Goal: Use online tool/utility: Utilize a website feature to perform a specific function

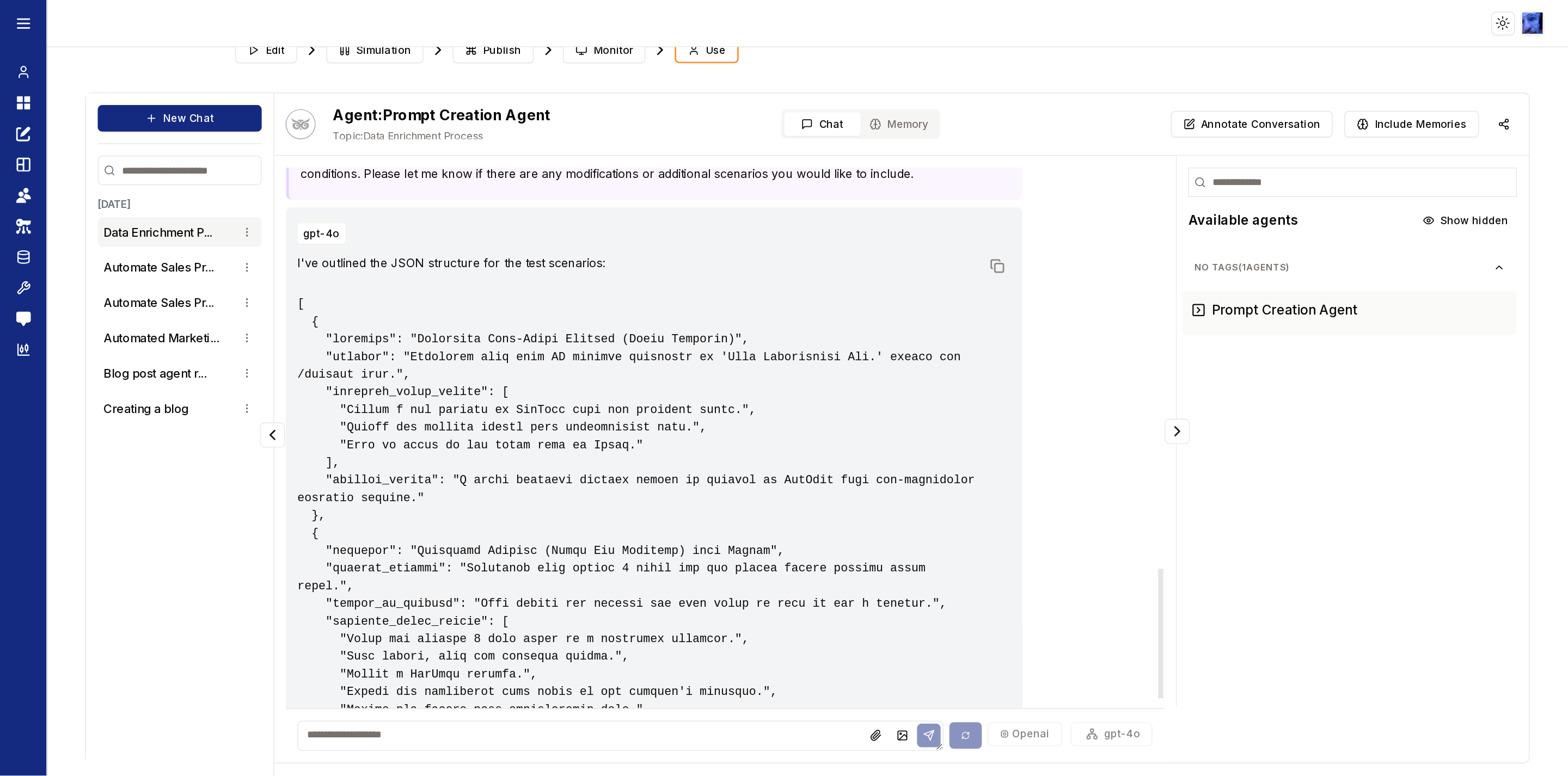
scroll to position [1270, 0]
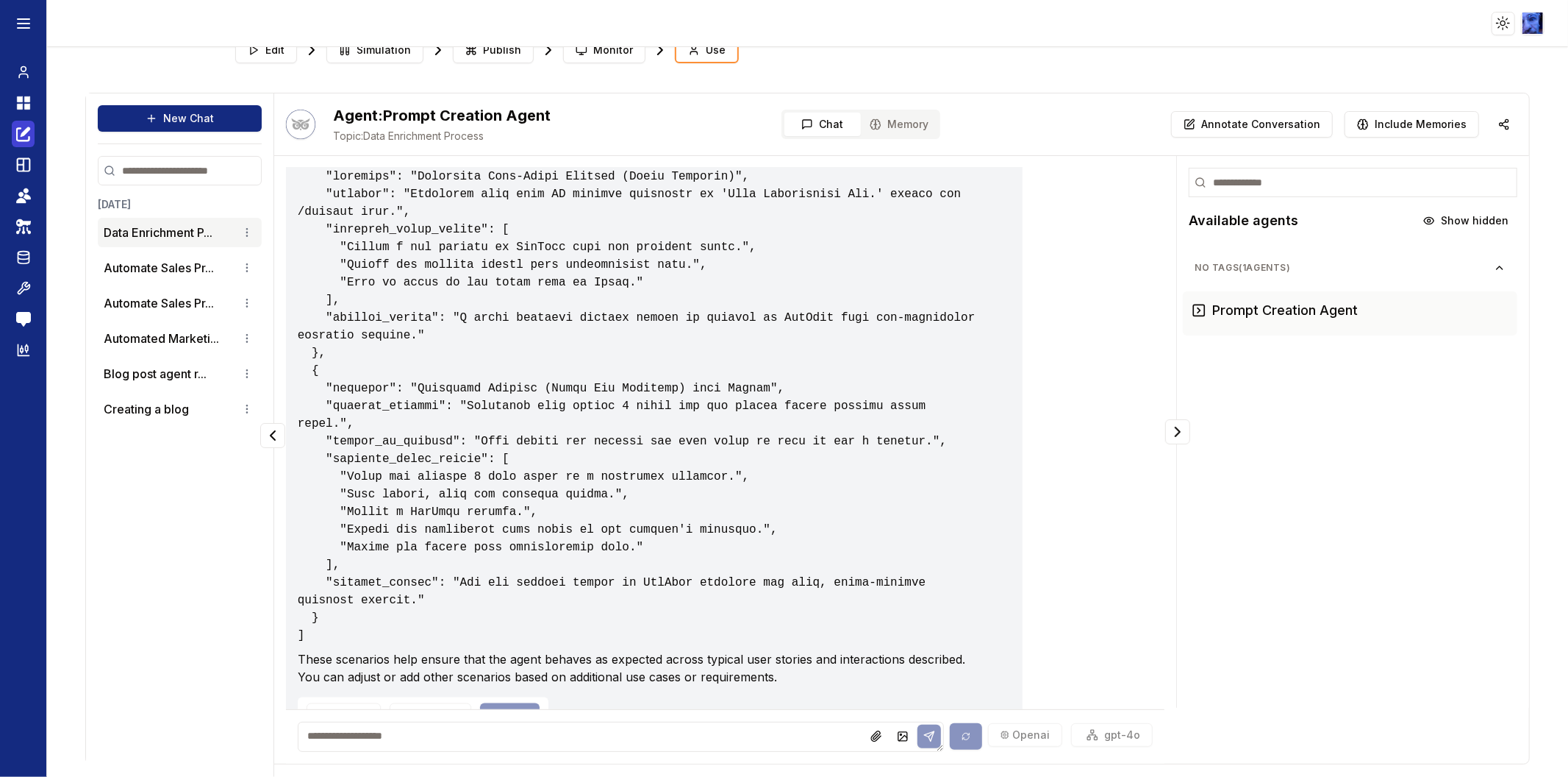
click at [24, 129] on icon at bounding box center [24, 133] width 15 height 17
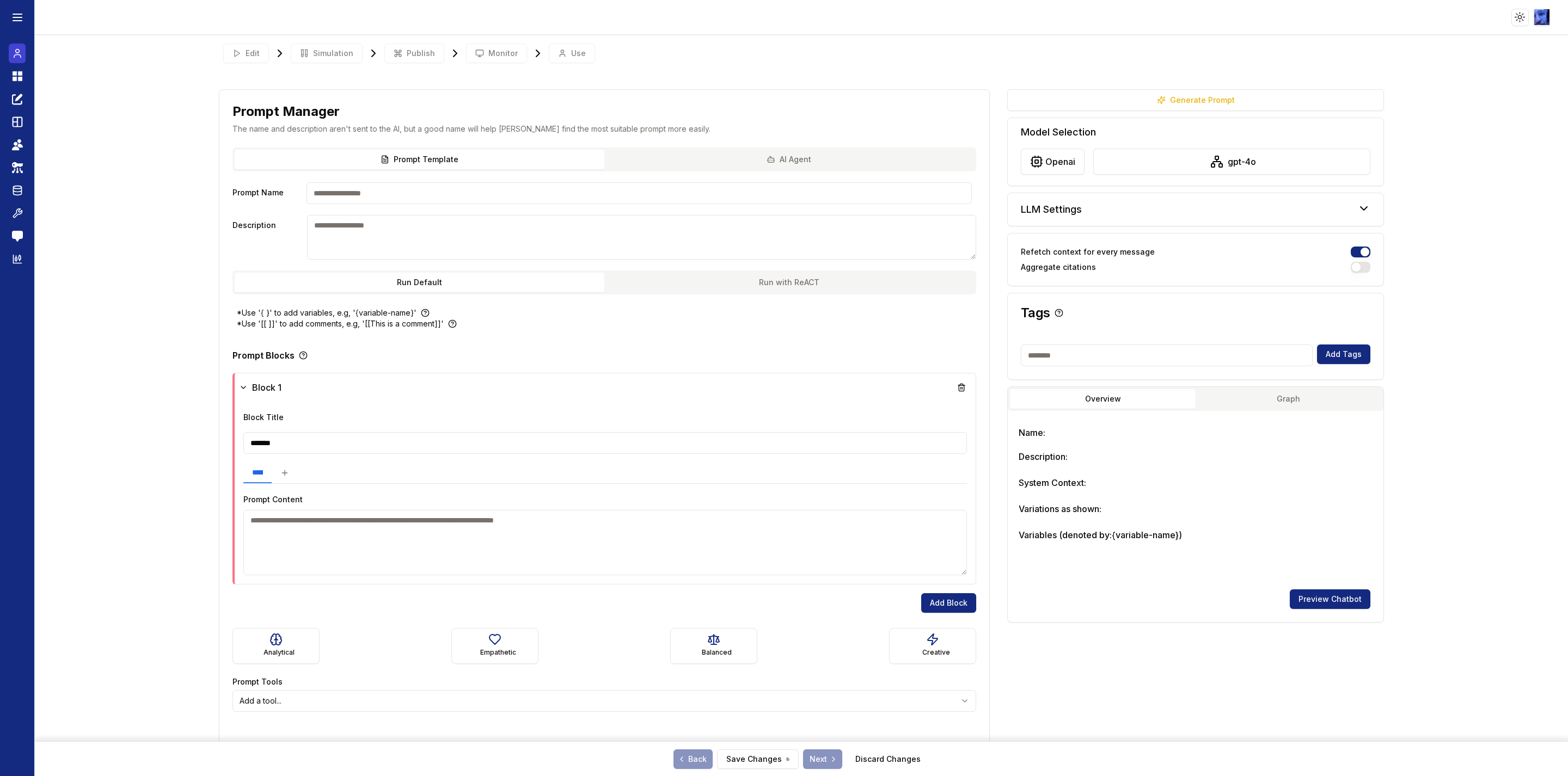
click at [15, 53] on icon at bounding box center [18, 53] width 11 height 13
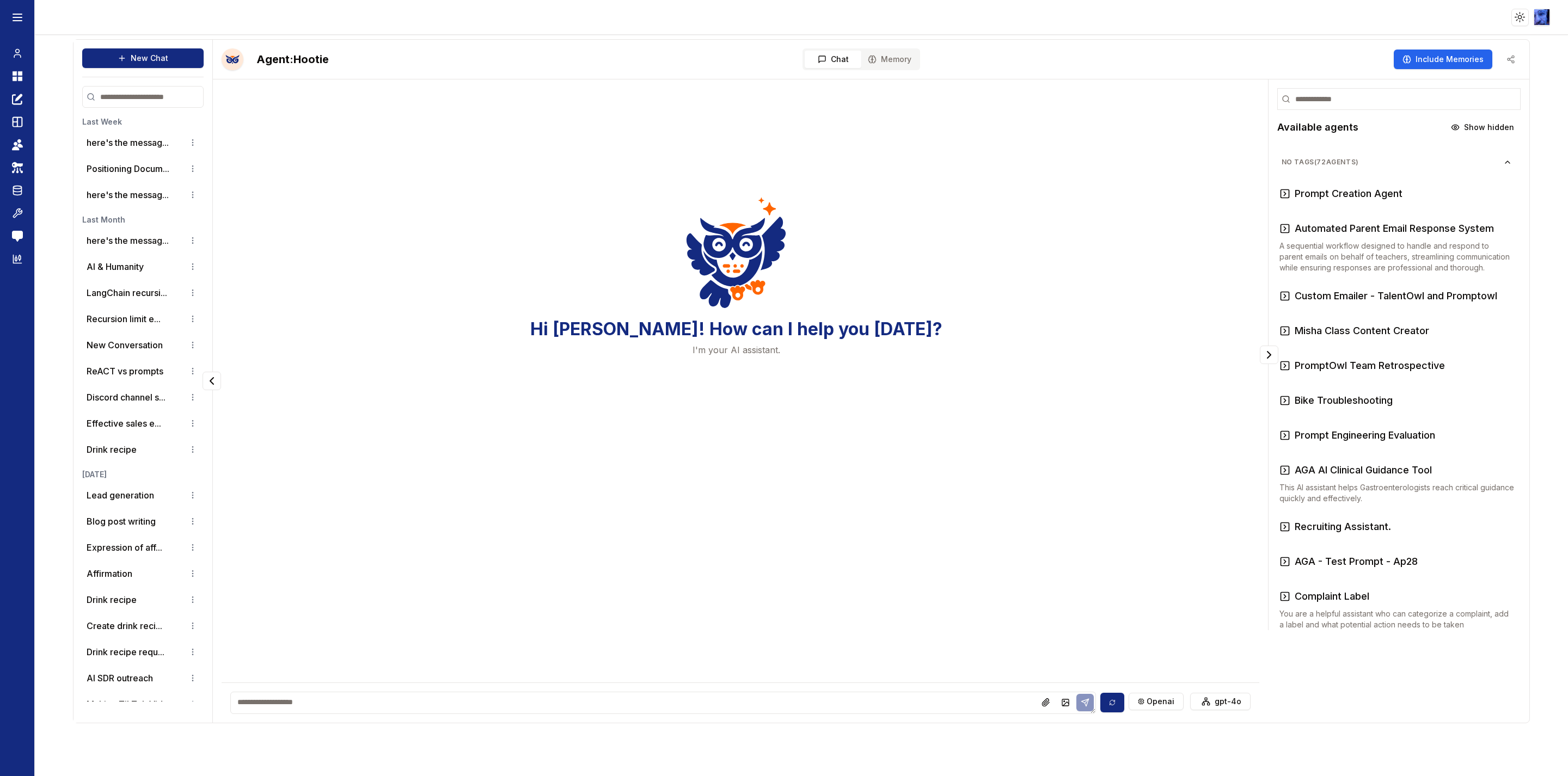
click at [529, 575] on textarea at bounding box center [662, 703] width 865 height 23
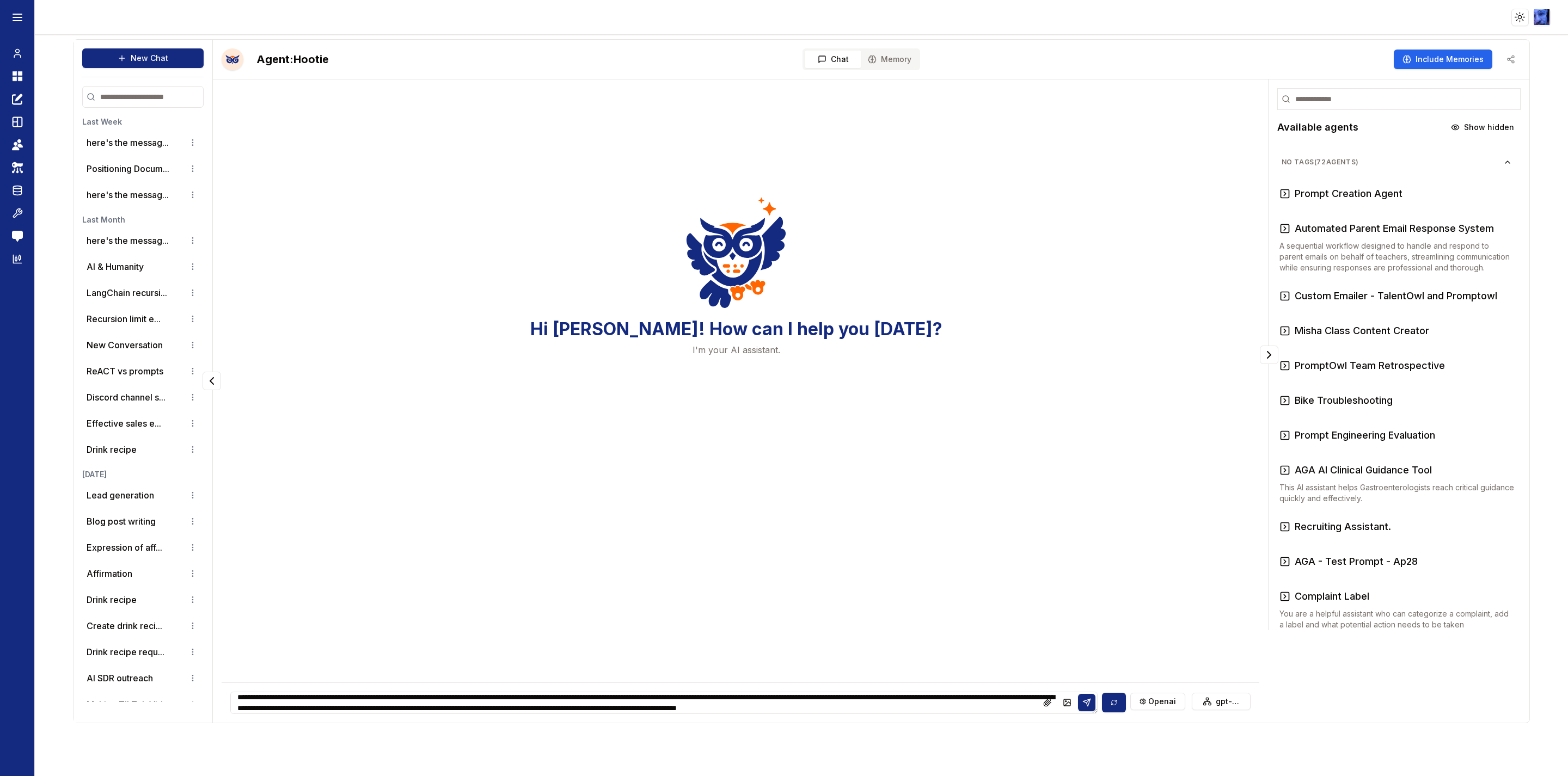
scroll to position [15, 0]
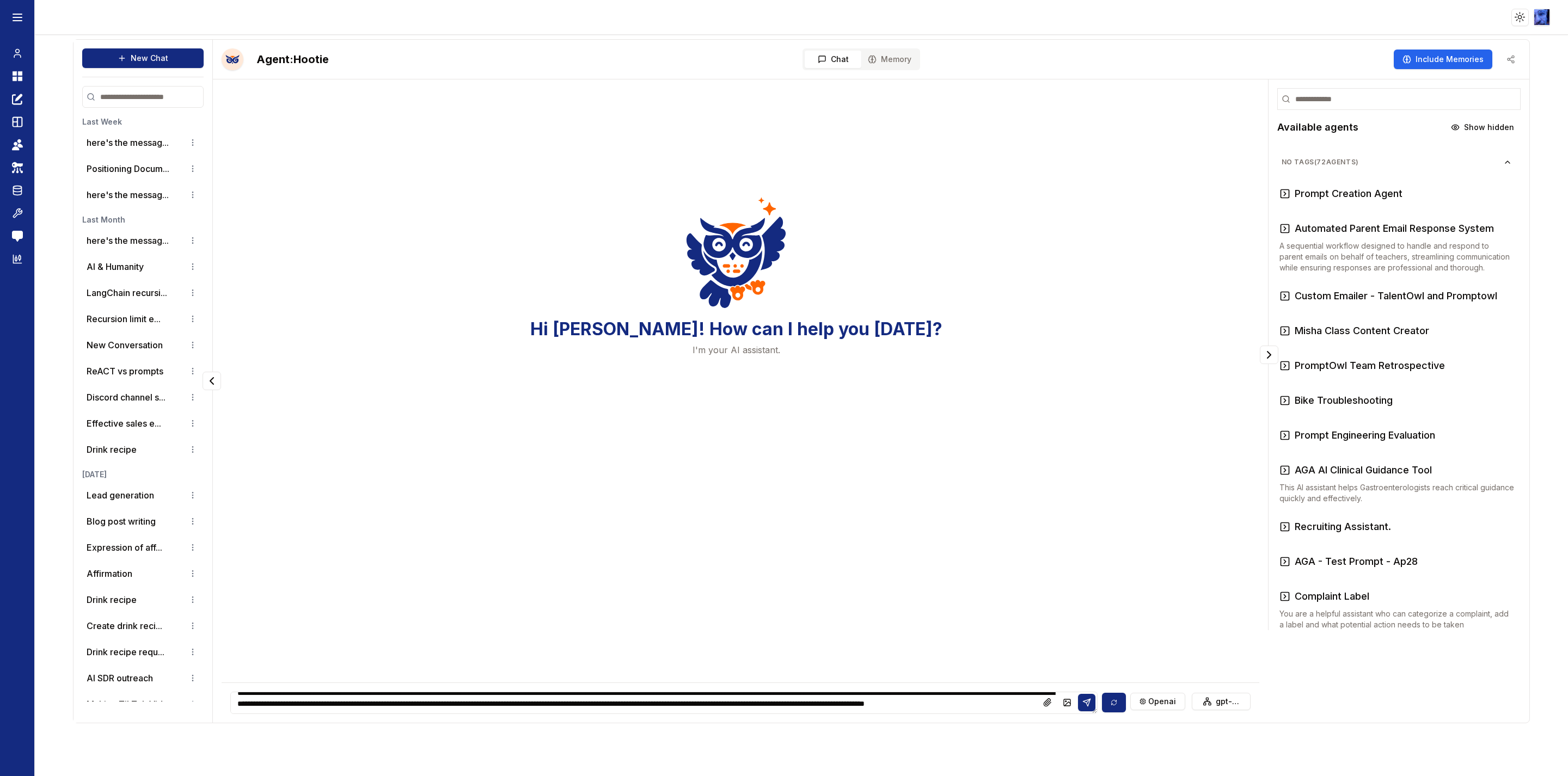
type textarea "**********"
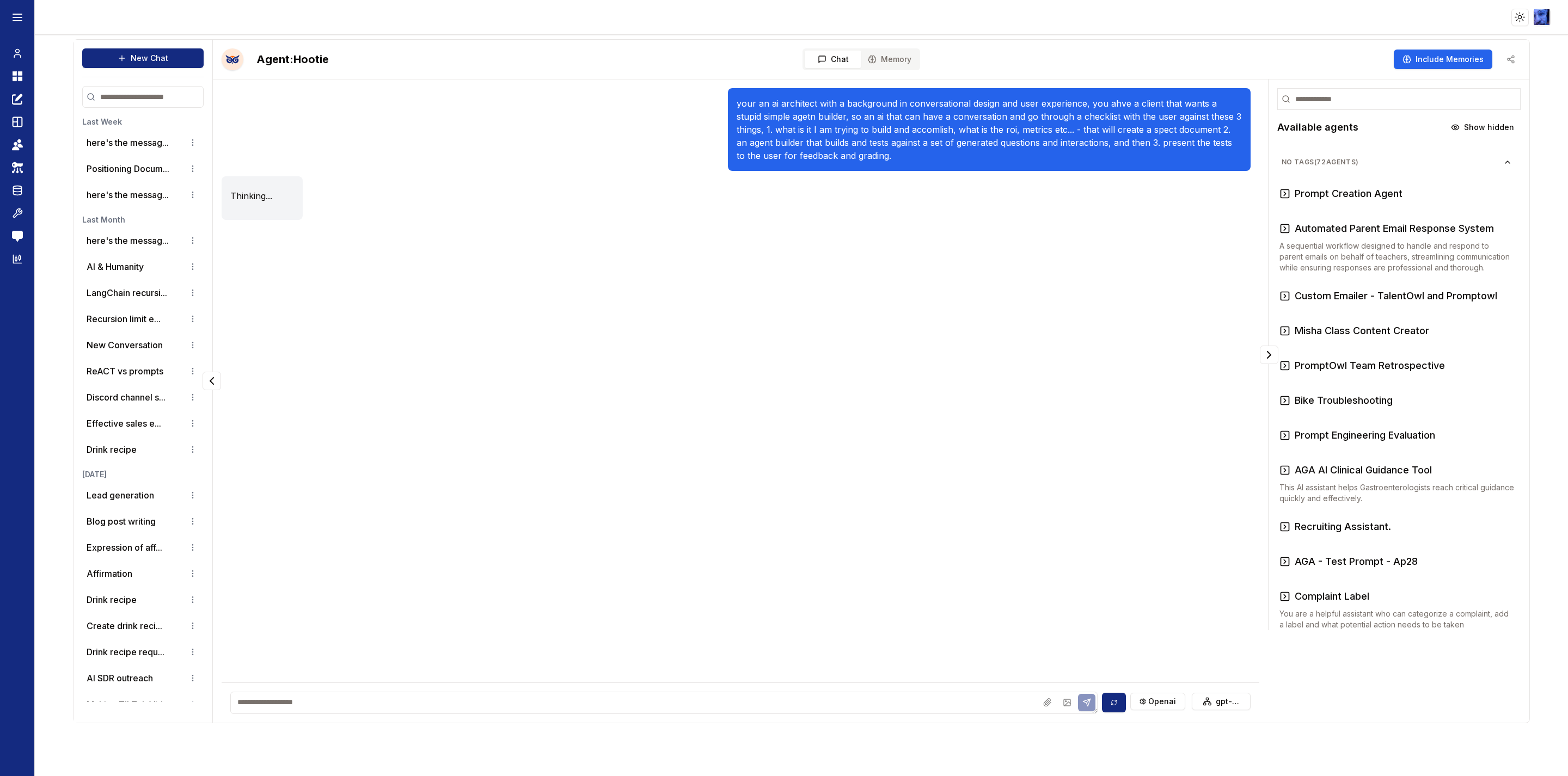
scroll to position [0, 0]
click at [412, 212] on button "Stay Here" at bounding box center [422, 209] width 45 height 18
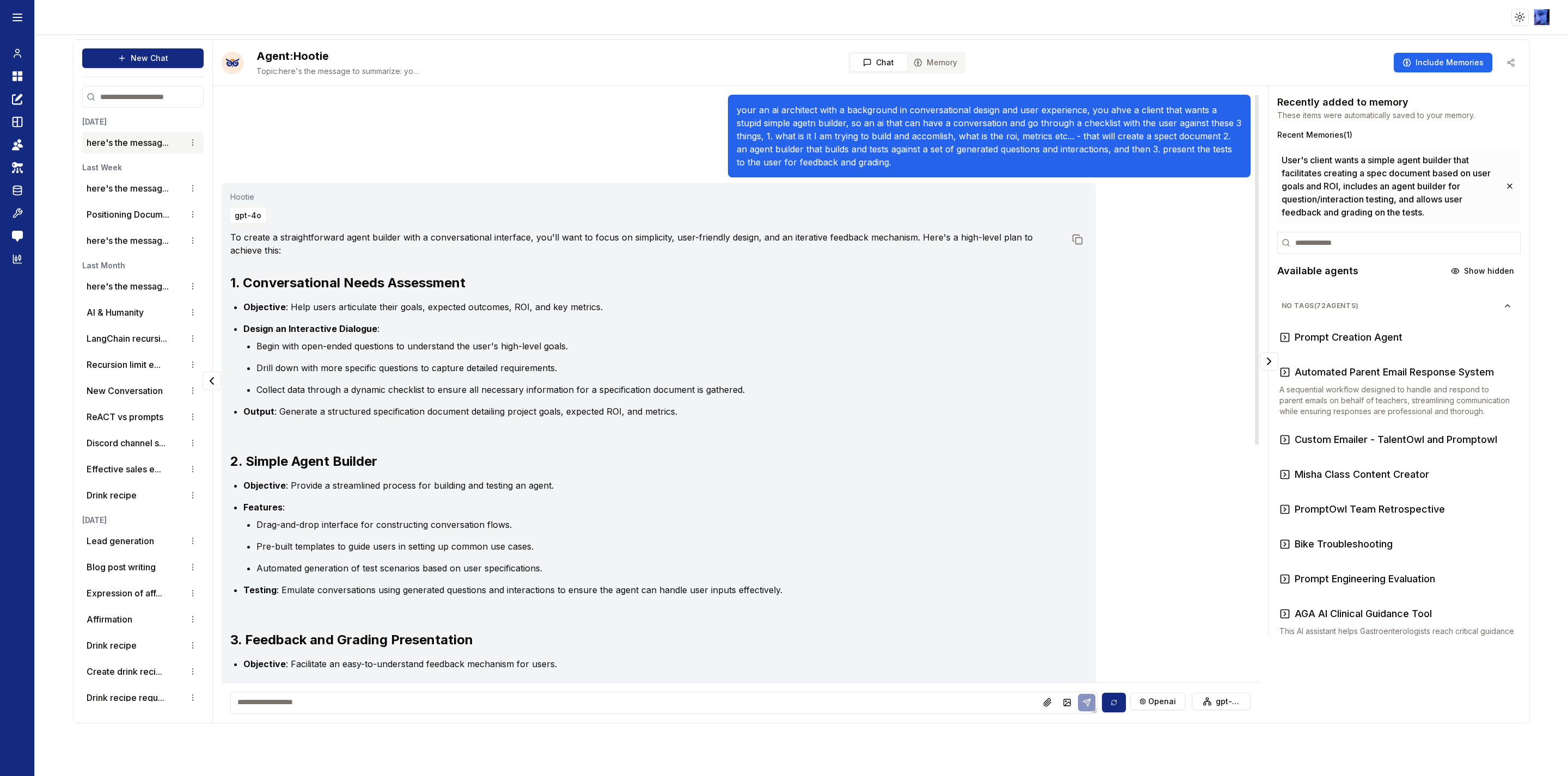
click at [471, 575] on textarea at bounding box center [663, 703] width 867 height 23
type textarea "**********"
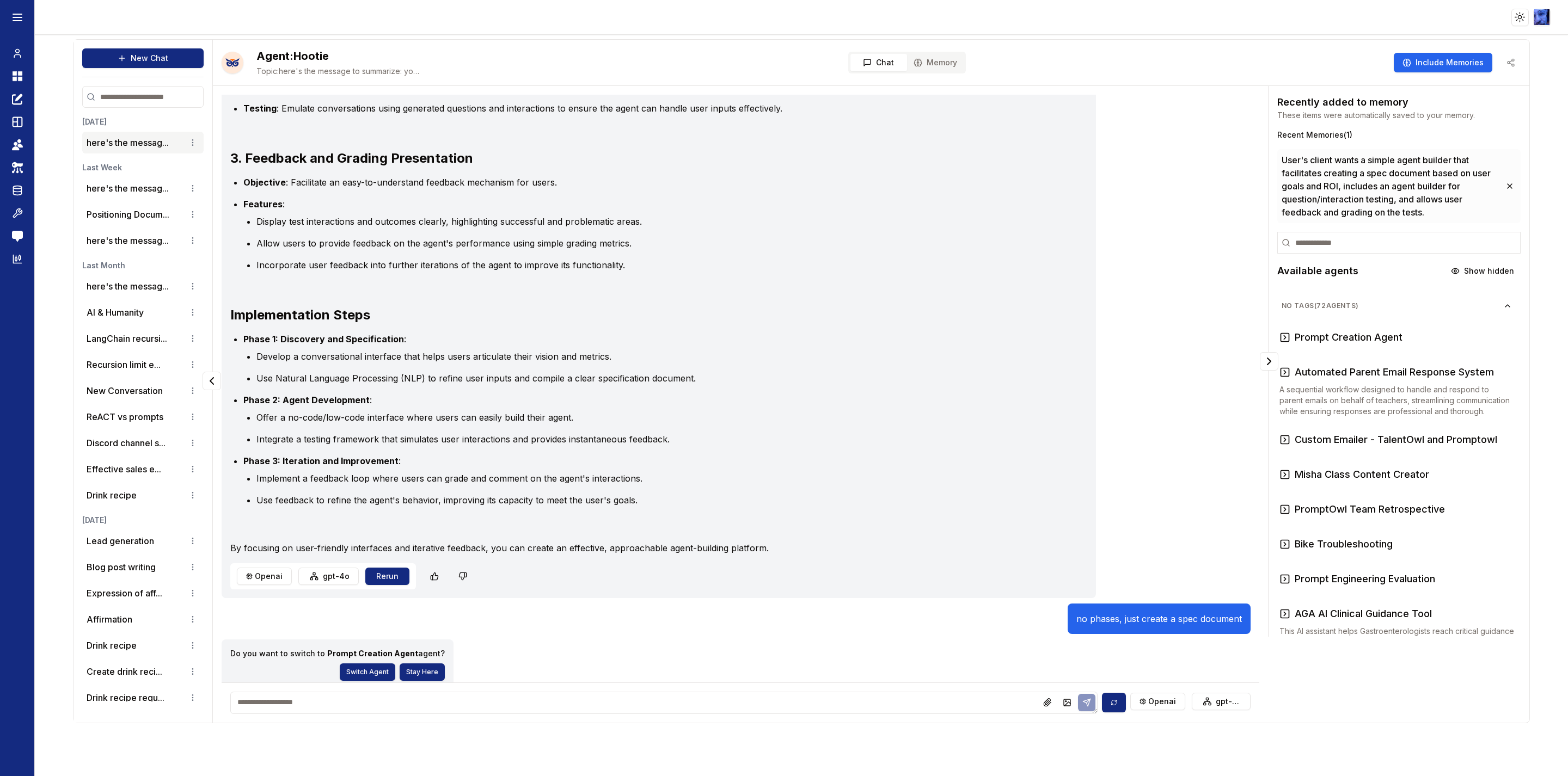
scroll to position [488, 0]
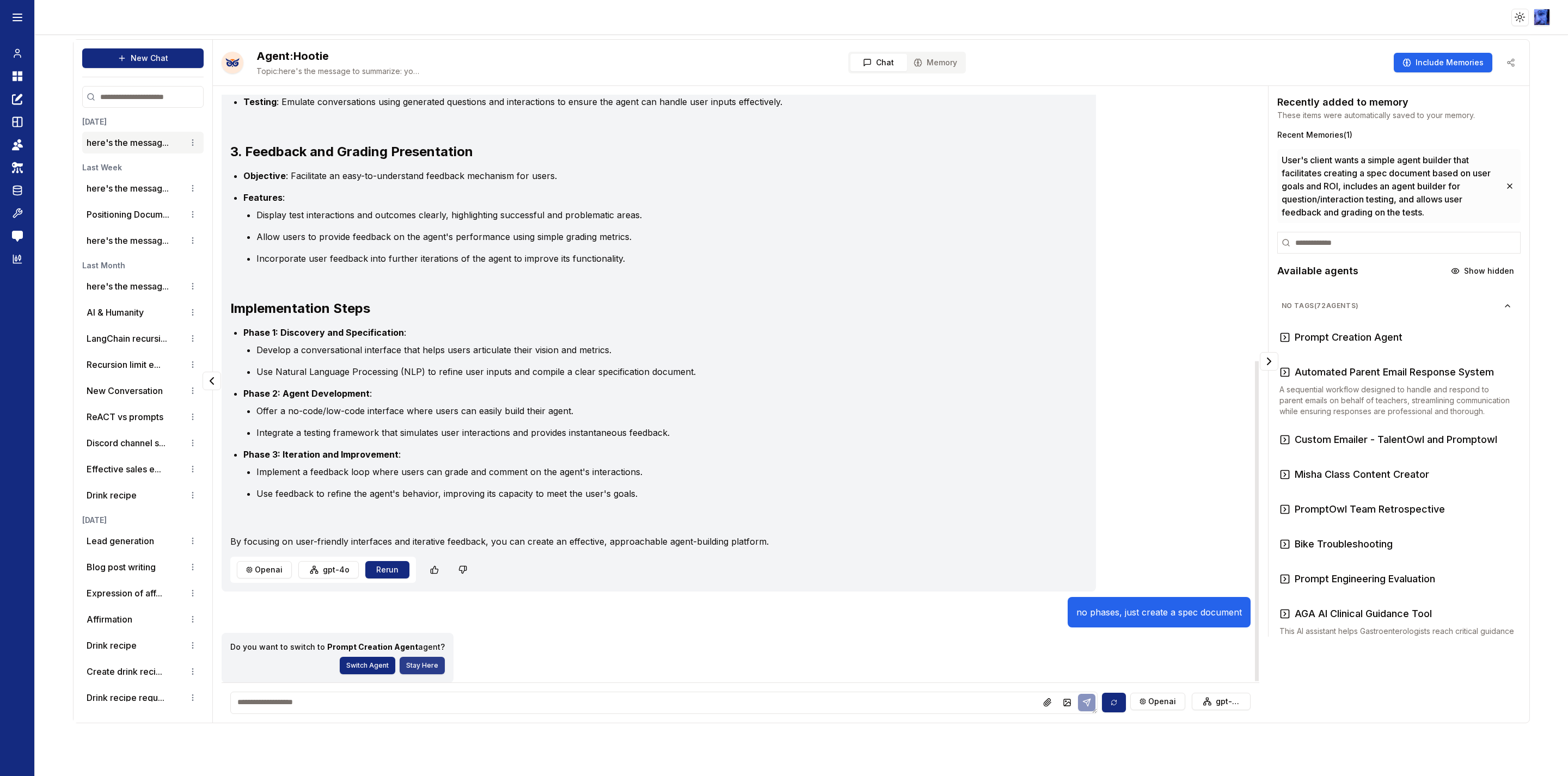
click at [427, 575] on button "Stay Here" at bounding box center [422, 666] width 45 height 18
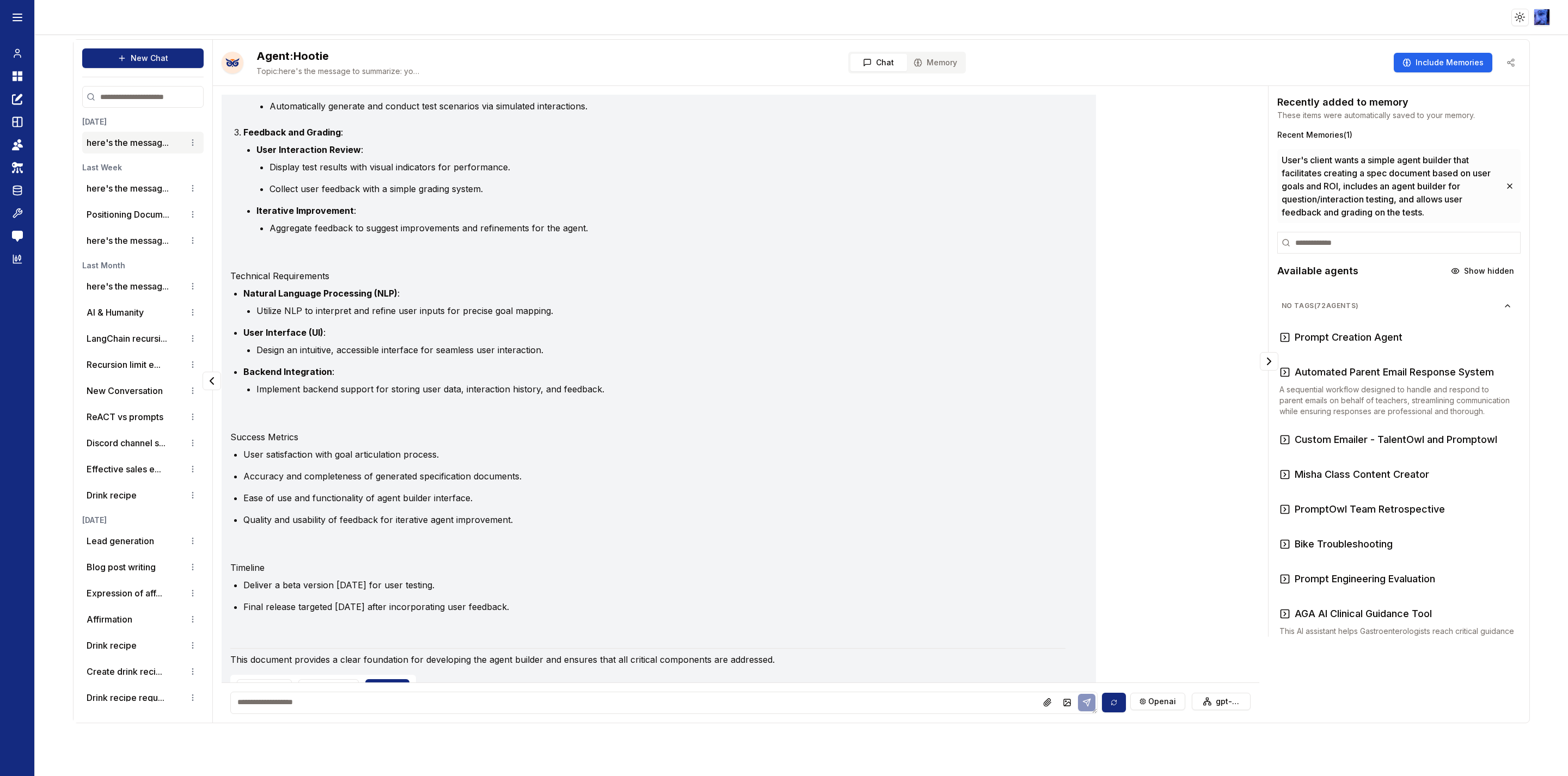
scroll to position [1611, 0]
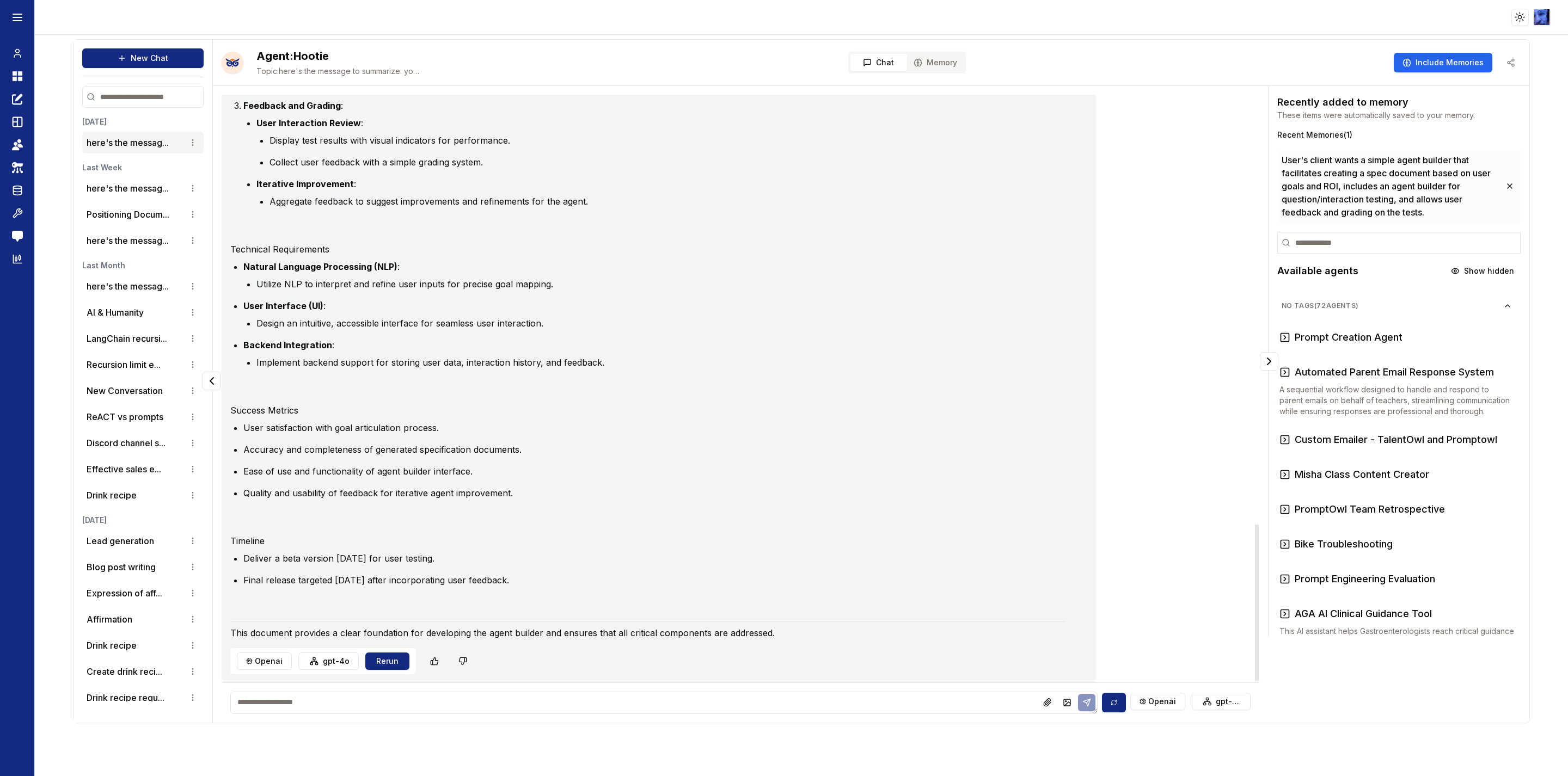
drag, startPoint x: 725, startPoint y: 575, endPoint x: 265, endPoint y: 391, distance: 495.4
click at [265, 391] on div "Certainly! Here's a specification document draft for a simple agent builder foc…" at bounding box center [659, 99] width 857 height 1081
click at [394, 469] on li "Ease of use and functionality of agent builder interface." at bounding box center [654, 471] width 822 height 13
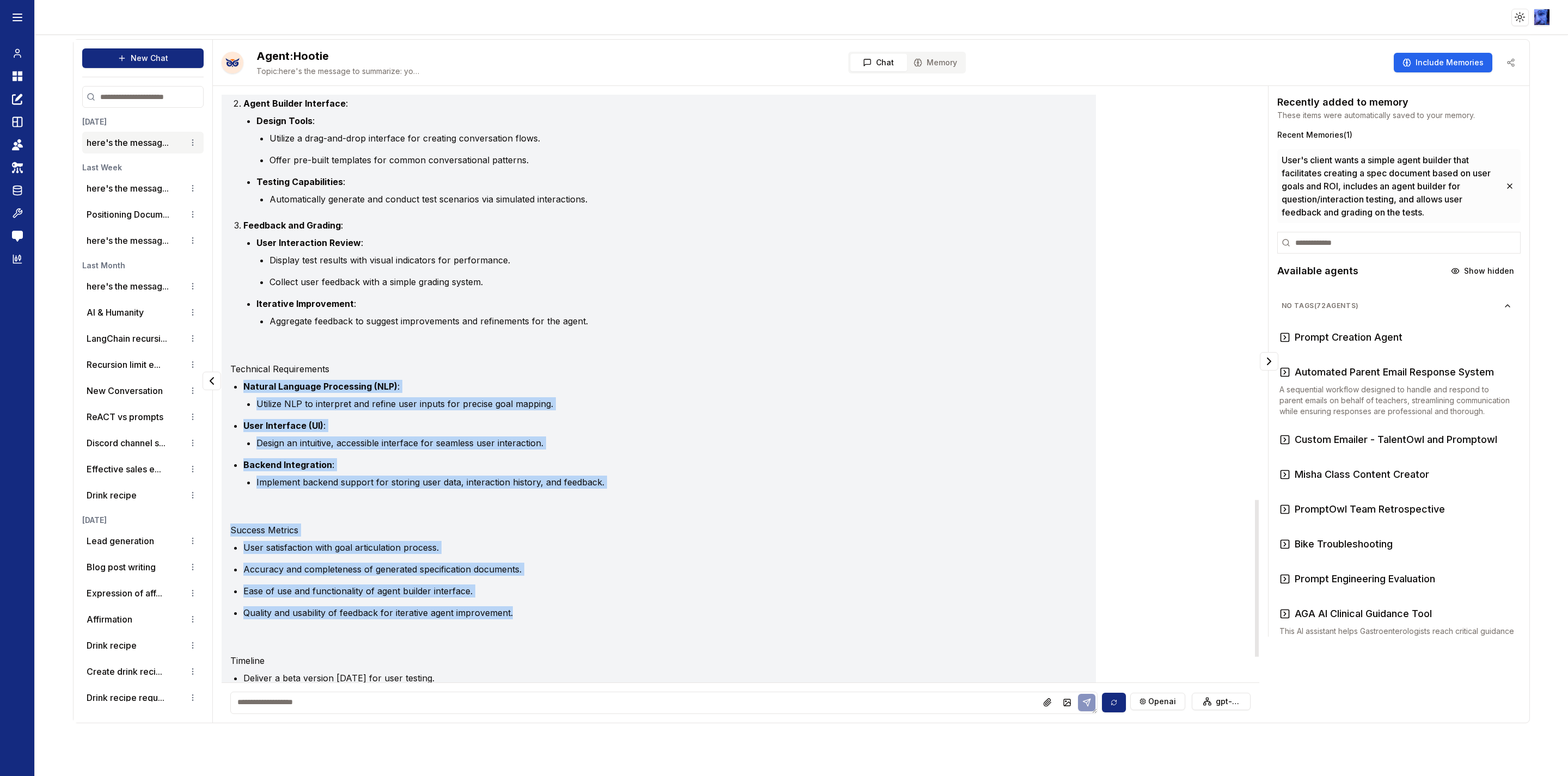
scroll to position [1447, 0]
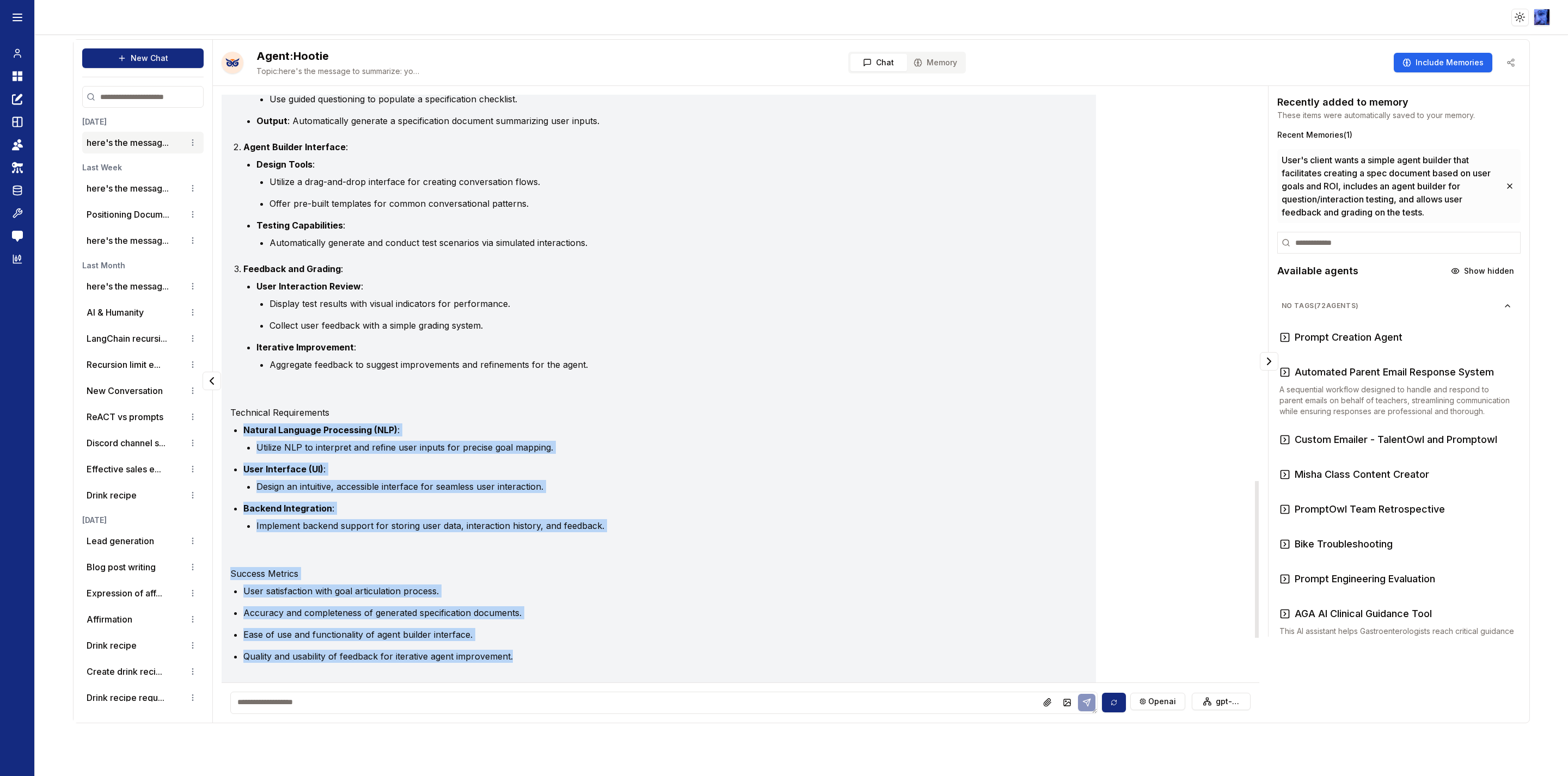
drag, startPoint x: 585, startPoint y: 490, endPoint x: 407, endPoint y: 397, distance: 200.8
click at [407, 397] on div "Certainly! Here's a specification document draft for a simple agent builder foc…" at bounding box center [659, 262] width 857 height 1081
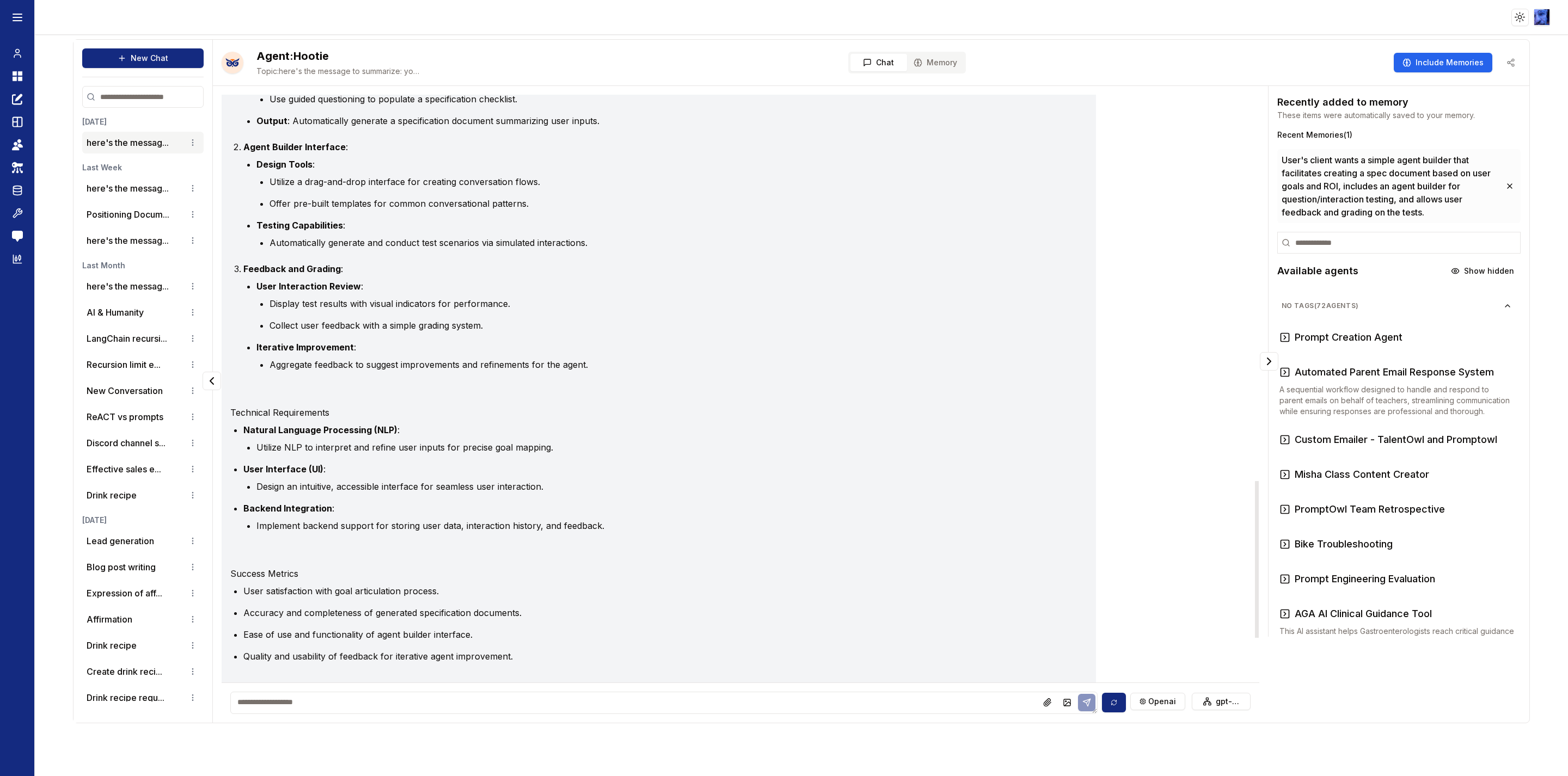
click at [323, 362] on li "Aggregate feedback to suggest improvements and refinements for the agent." at bounding box center [668, 365] width 796 height 13
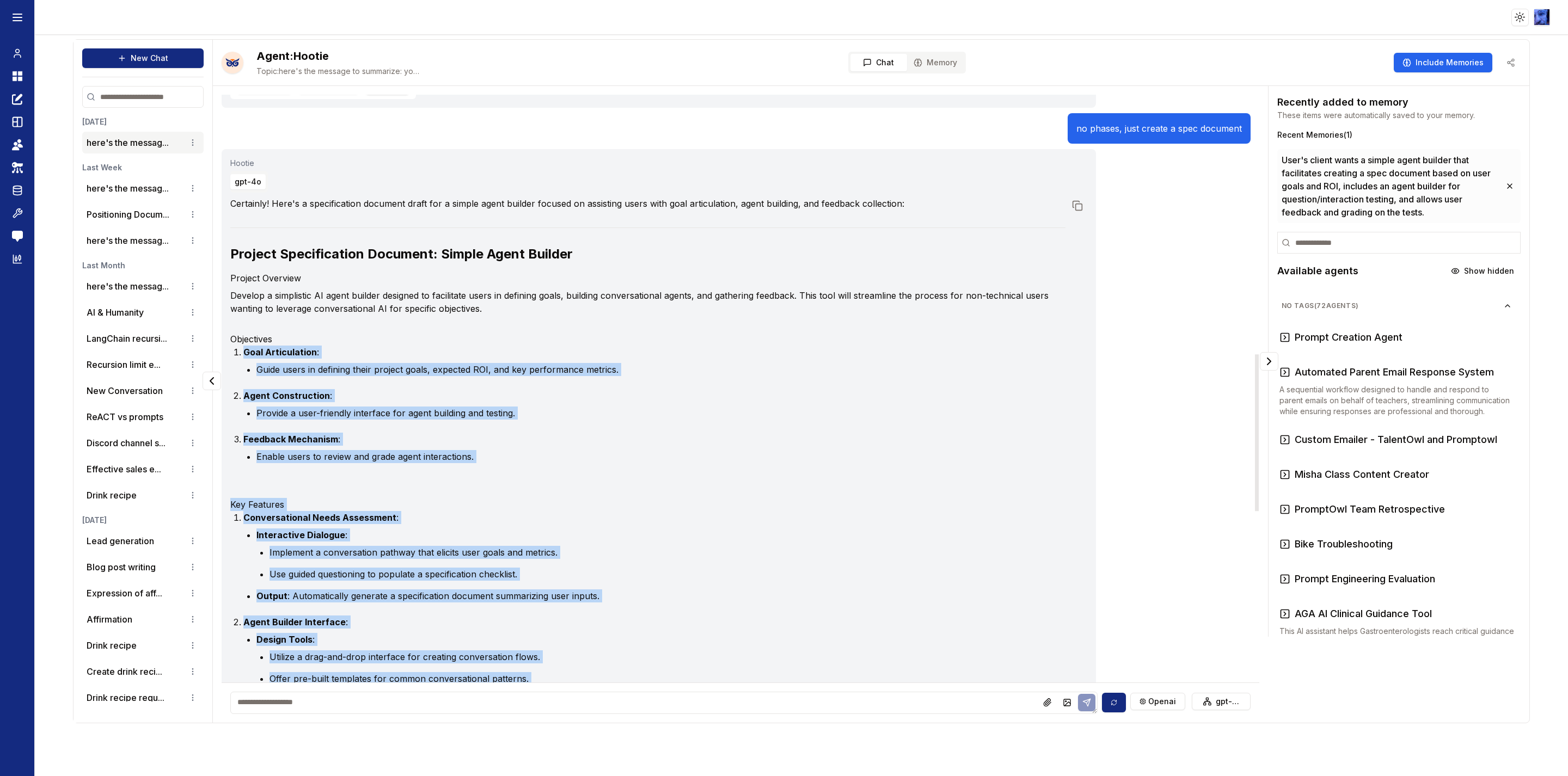
scroll to position [957, 0]
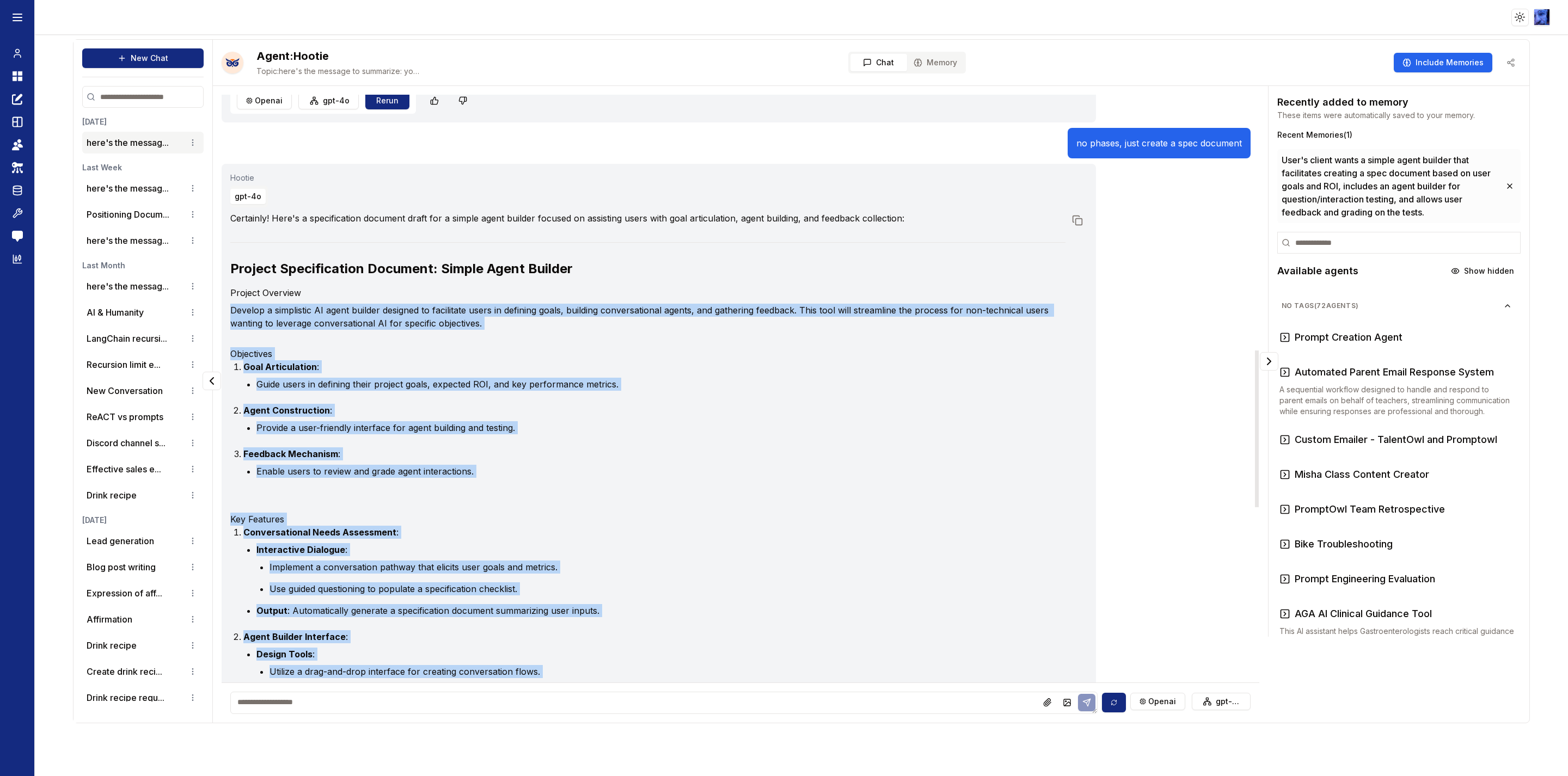
drag, startPoint x: 611, startPoint y: 362, endPoint x: 225, endPoint y: 299, distance: 391.1
click at [225, 299] on div "Hootie gpt-4o Certainly! Here's a specification document draft for a simple age…" at bounding box center [659, 750] width 874 height 1173
copy div "Develop a simplistic AI agent builder designed to facilitate users in defining …"
